Goal: Transaction & Acquisition: Purchase product/service

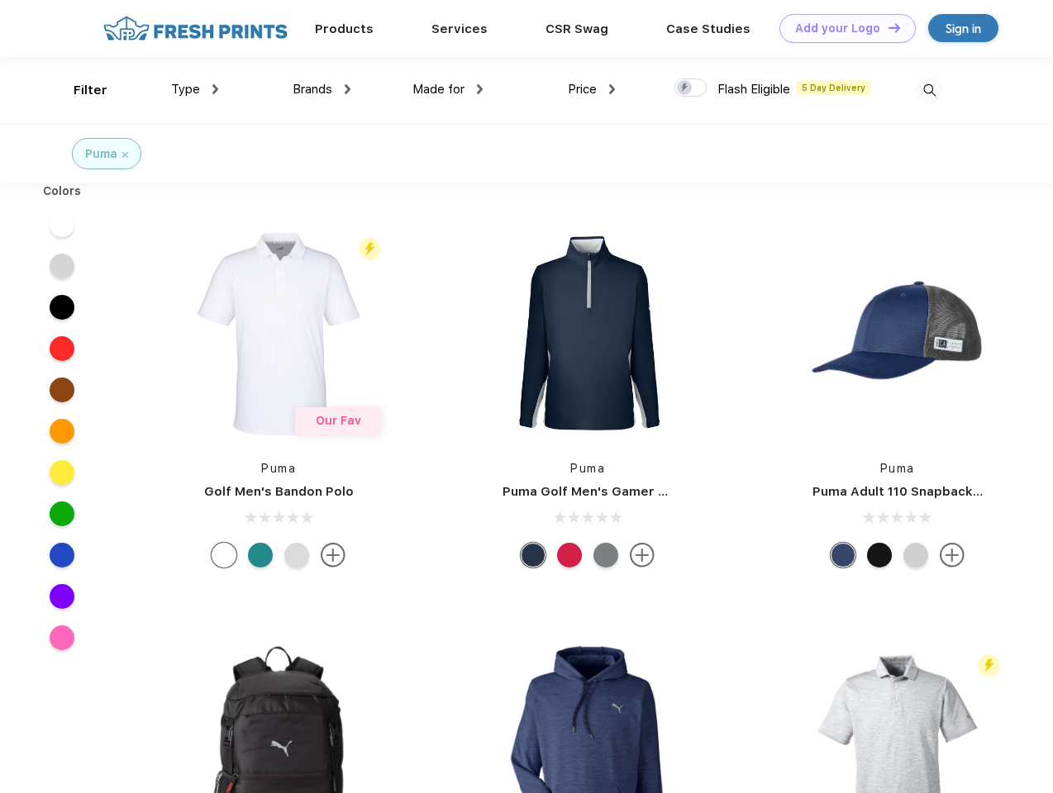
scroll to position [1, 0]
click at [841, 28] on link "Add your Logo Design Tool" at bounding box center [847, 28] width 136 height 29
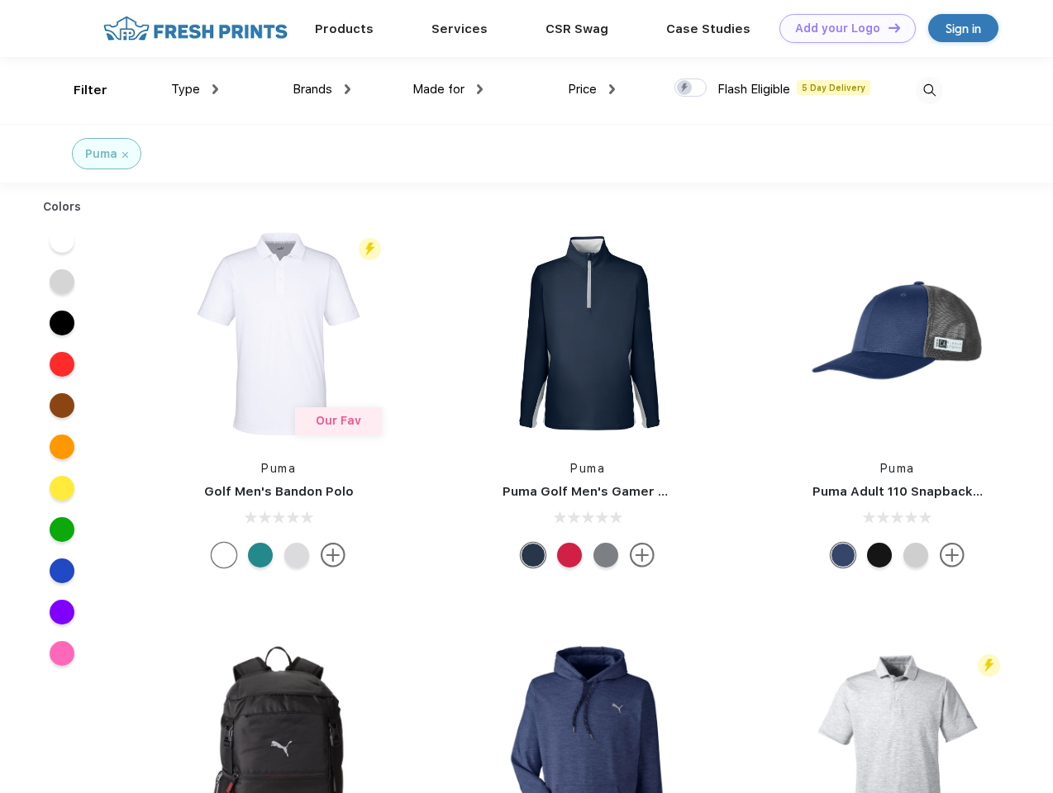
click at [0, 0] on div "Design Tool" at bounding box center [0, 0] width 0 height 0
click at [887, 27] on link "Add your Logo Design Tool" at bounding box center [847, 28] width 136 height 29
click at [79, 90] on div "Filter" at bounding box center [91, 90] width 34 height 19
click at [195, 89] on span "Type" at bounding box center [185, 89] width 29 height 15
click at [322, 89] on span "Brands" at bounding box center [313, 89] width 40 height 15
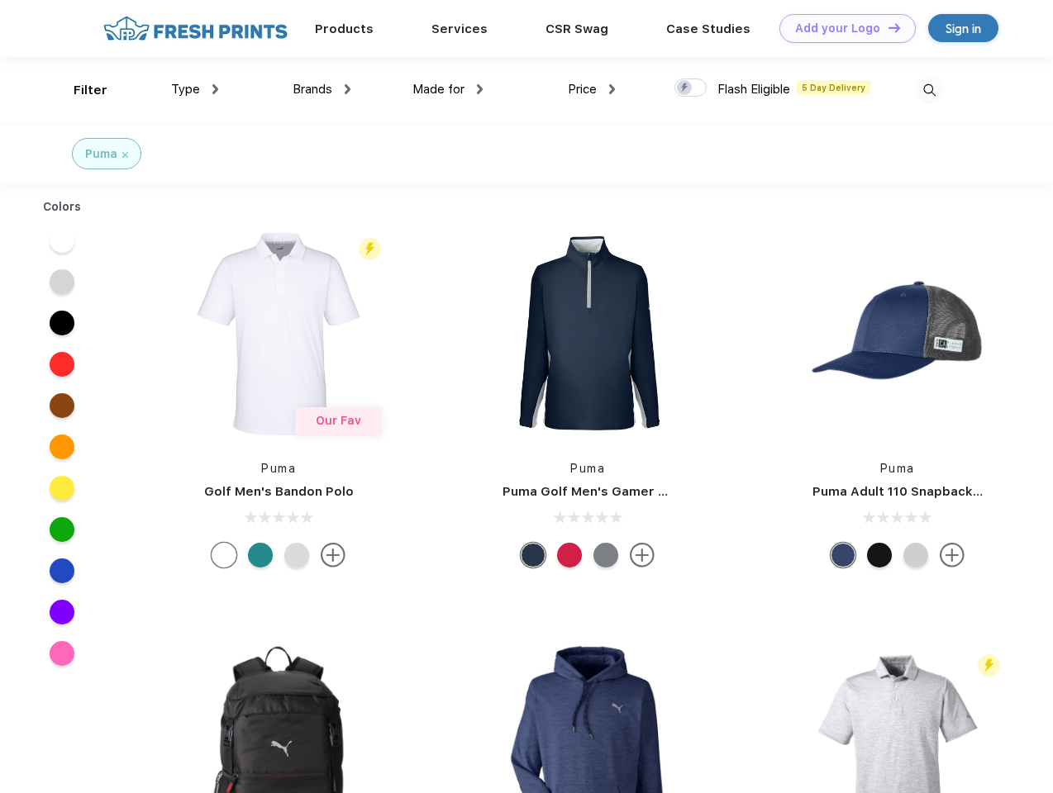
click at [448, 89] on span "Made for" at bounding box center [438, 89] width 52 height 15
click at [592, 89] on span "Price" at bounding box center [582, 89] width 29 height 15
click at [691, 88] on div at bounding box center [690, 88] width 32 height 18
click at [685, 88] on input "checkbox" at bounding box center [679, 83] width 11 height 11
click at [929, 90] on img at bounding box center [929, 90] width 27 height 27
